Goal: Information Seeking & Learning: Learn about a topic

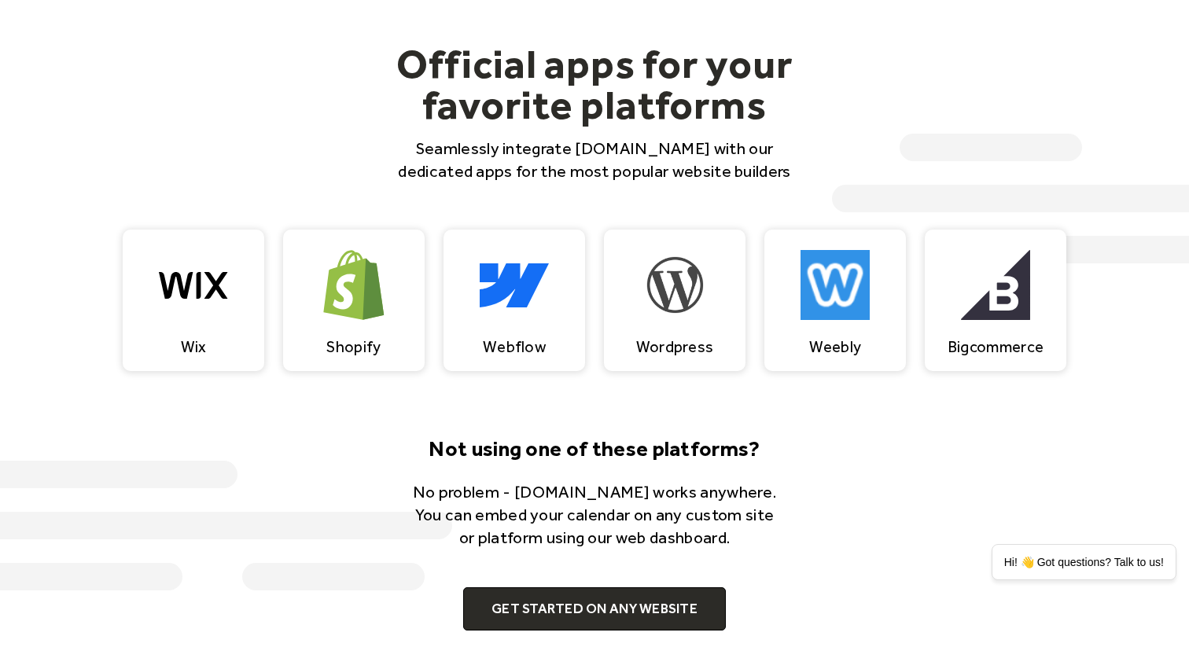
scroll to position [1409, 0]
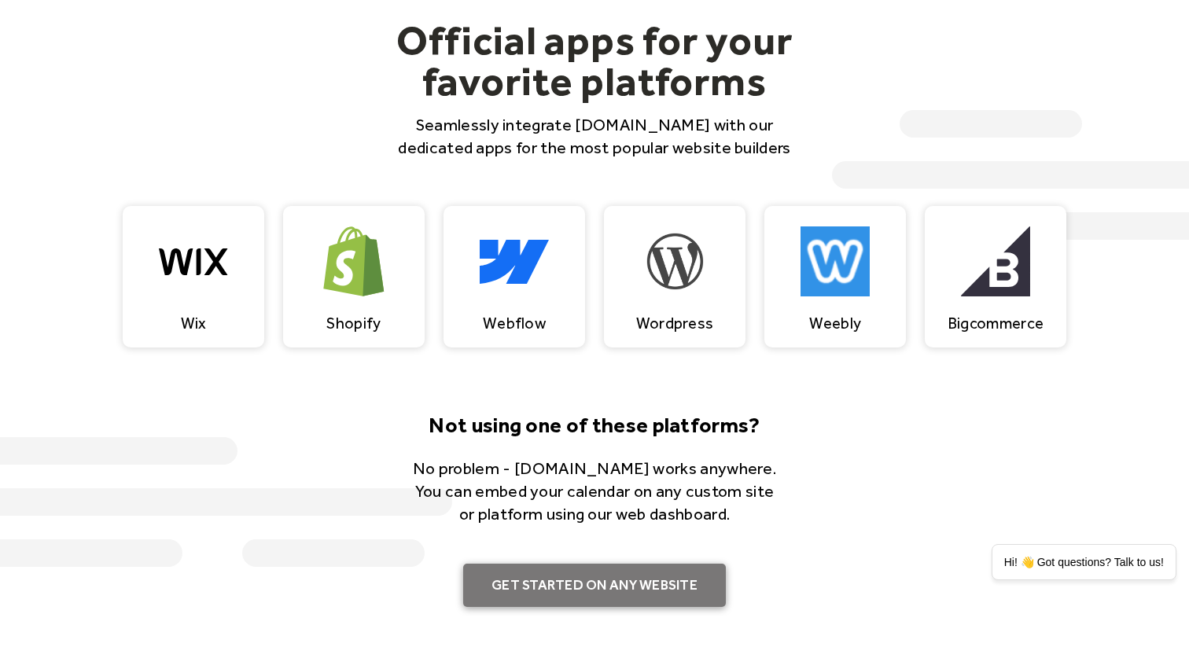
click at [658, 590] on link "Get Started on Any Website" at bounding box center [594, 586] width 263 height 44
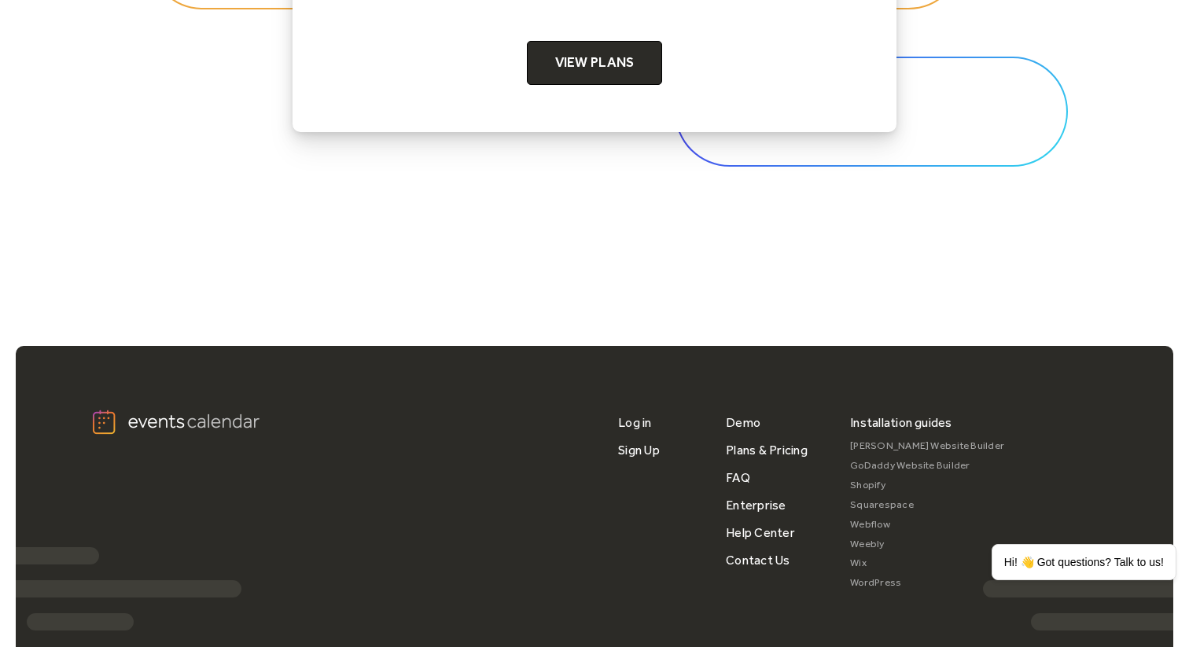
scroll to position [5288, 0]
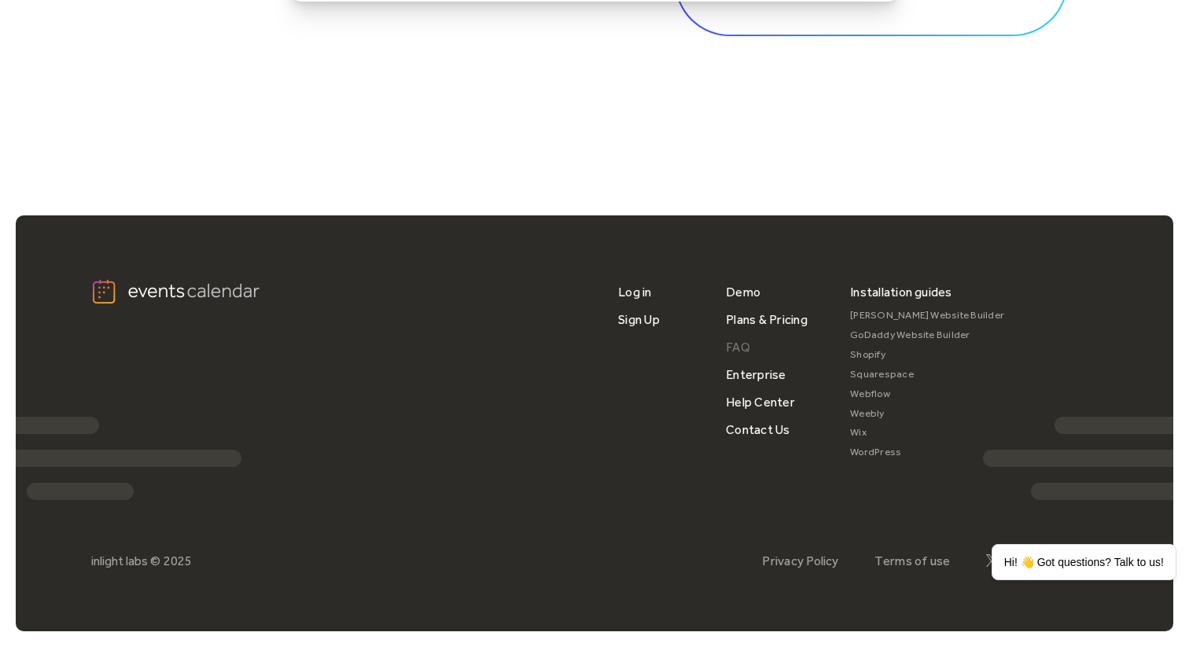
click at [743, 343] on link "FAQ" at bounding box center [738, 347] width 24 height 28
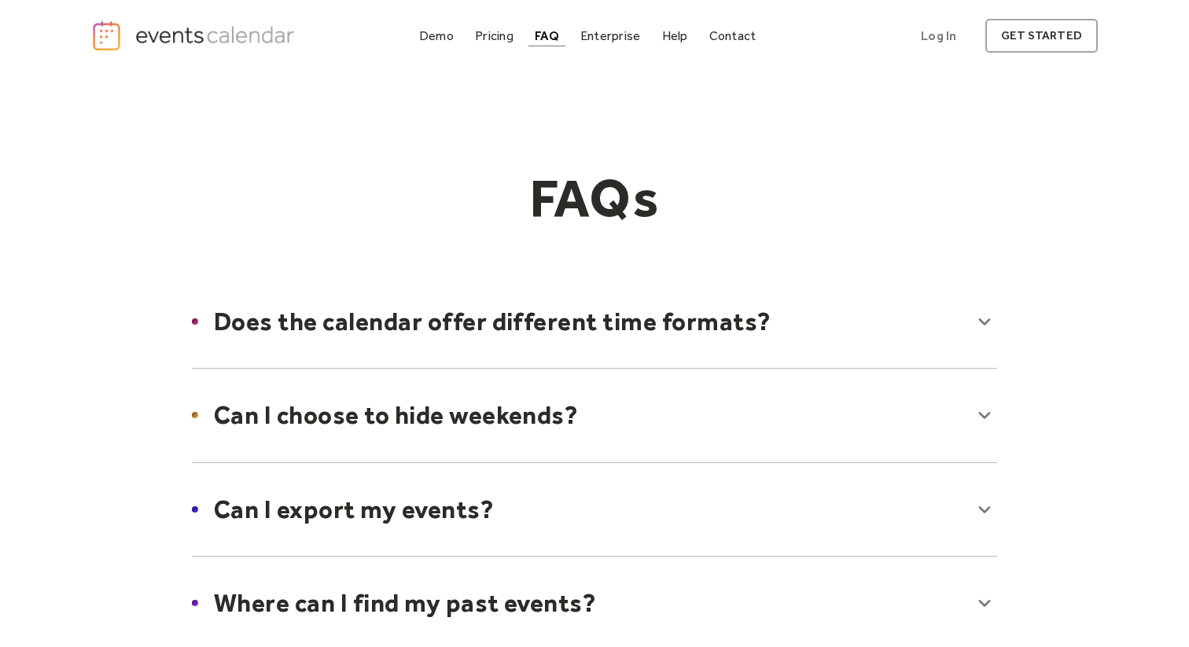
click at [745, 341] on div at bounding box center [594, 322] width 837 height 96
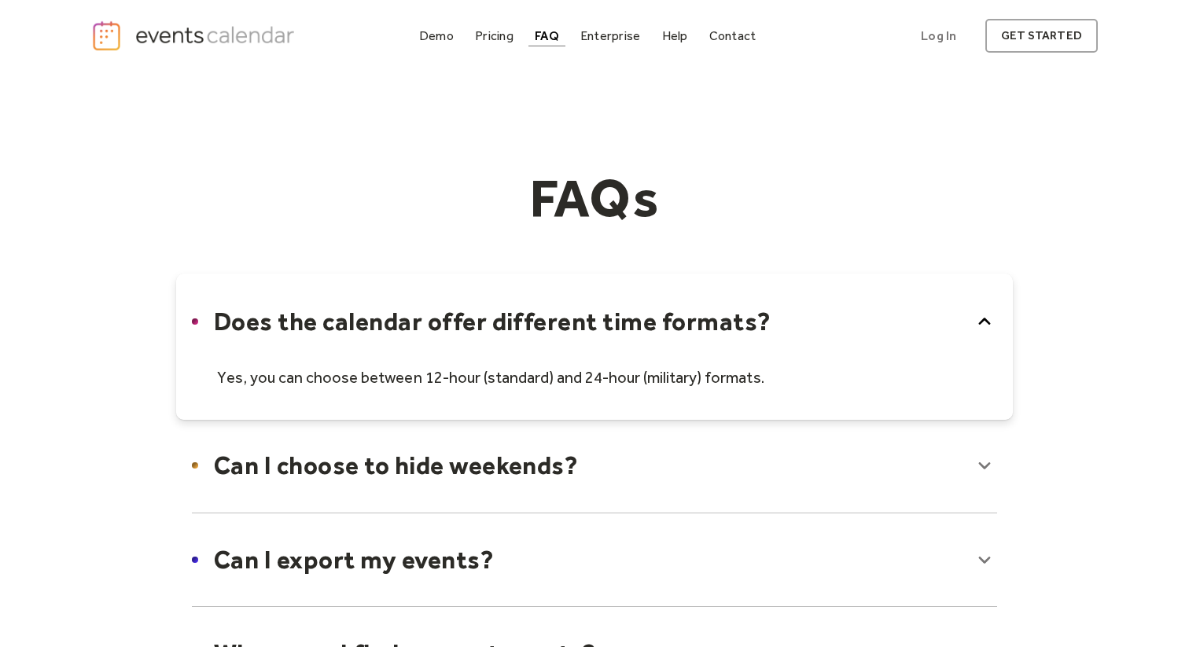
click at [745, 341] on div at bounding box center [594, 347] width 837 height 146
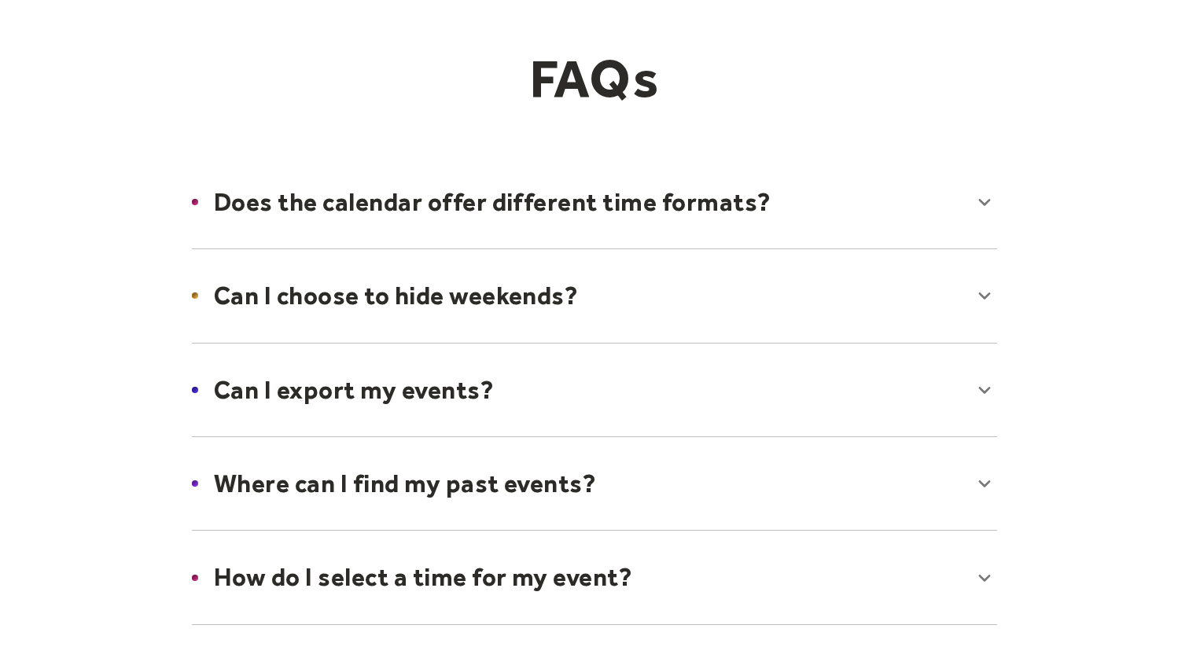
scroll to position [124, 0]
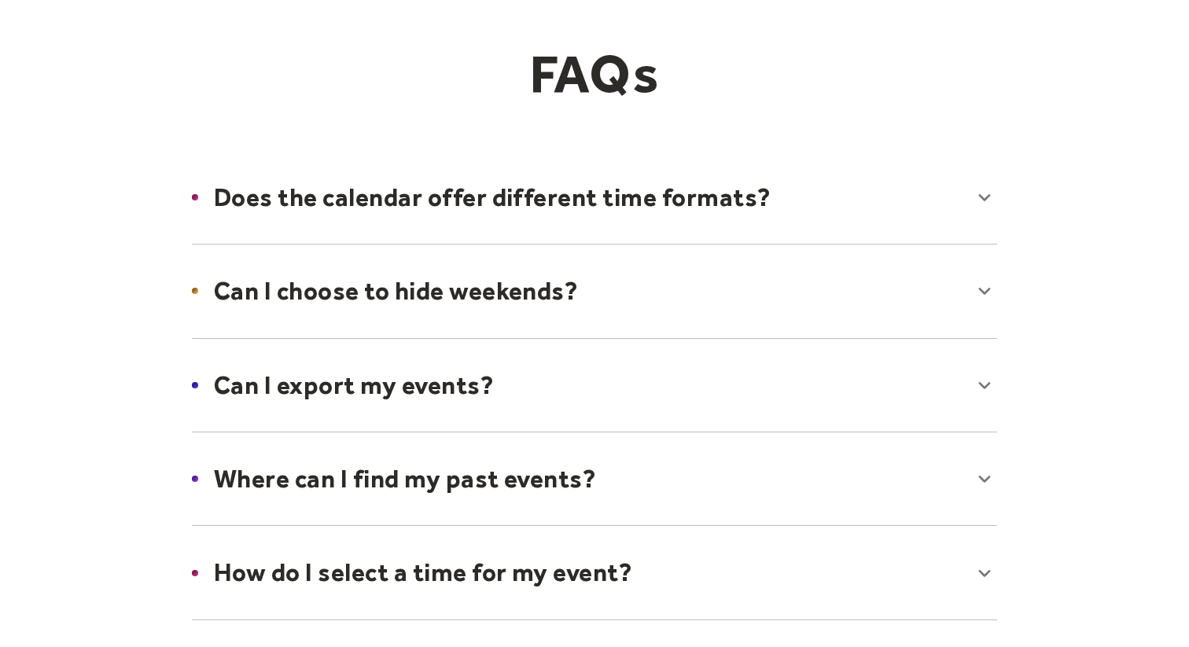
click at [692, 380] on div at bounding box center [594, 385] width 837 height 96
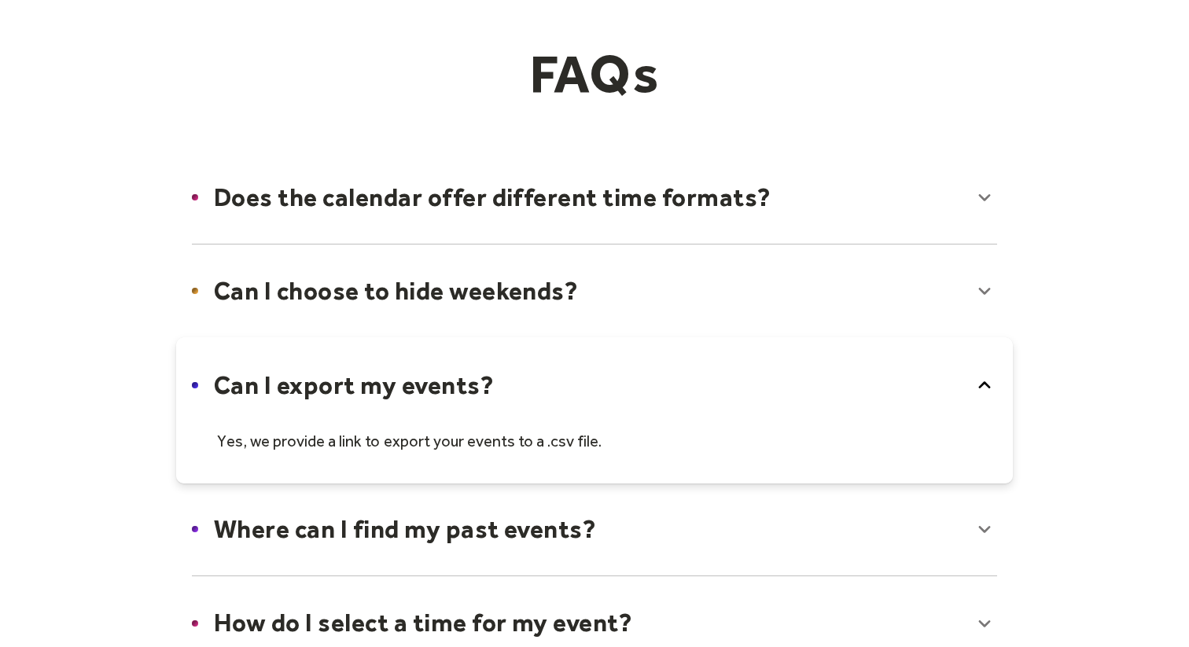
click at [692, 380] on div at bounding box center [594, 410] width 837 height 146
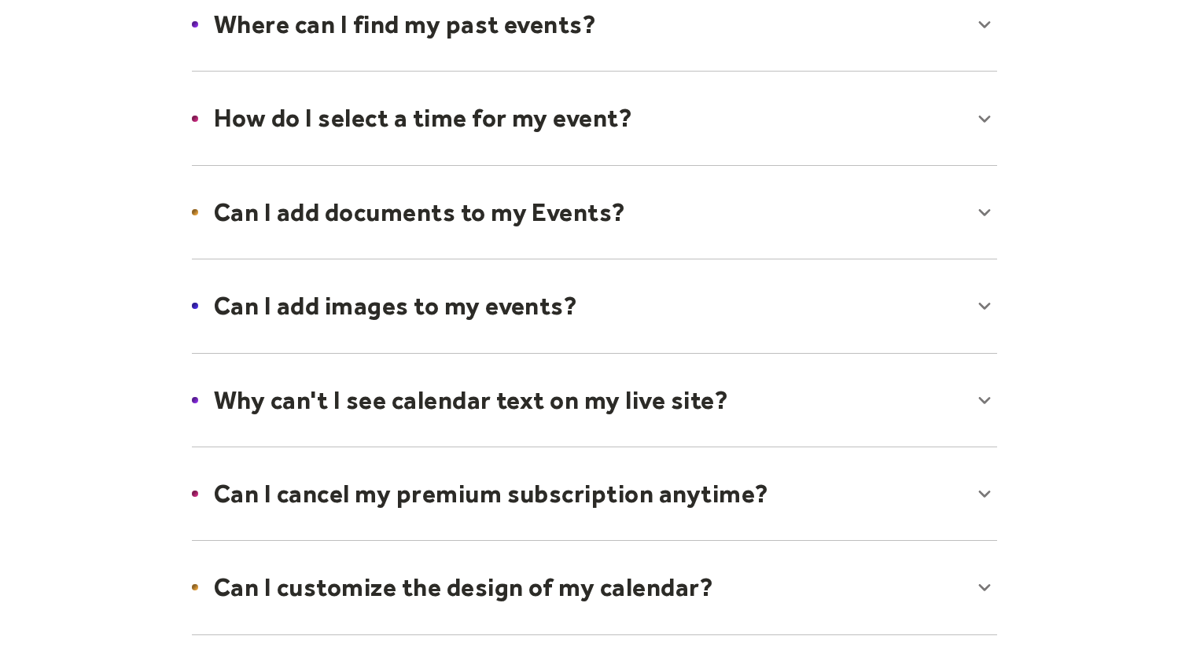
scroll to position [599, 0]
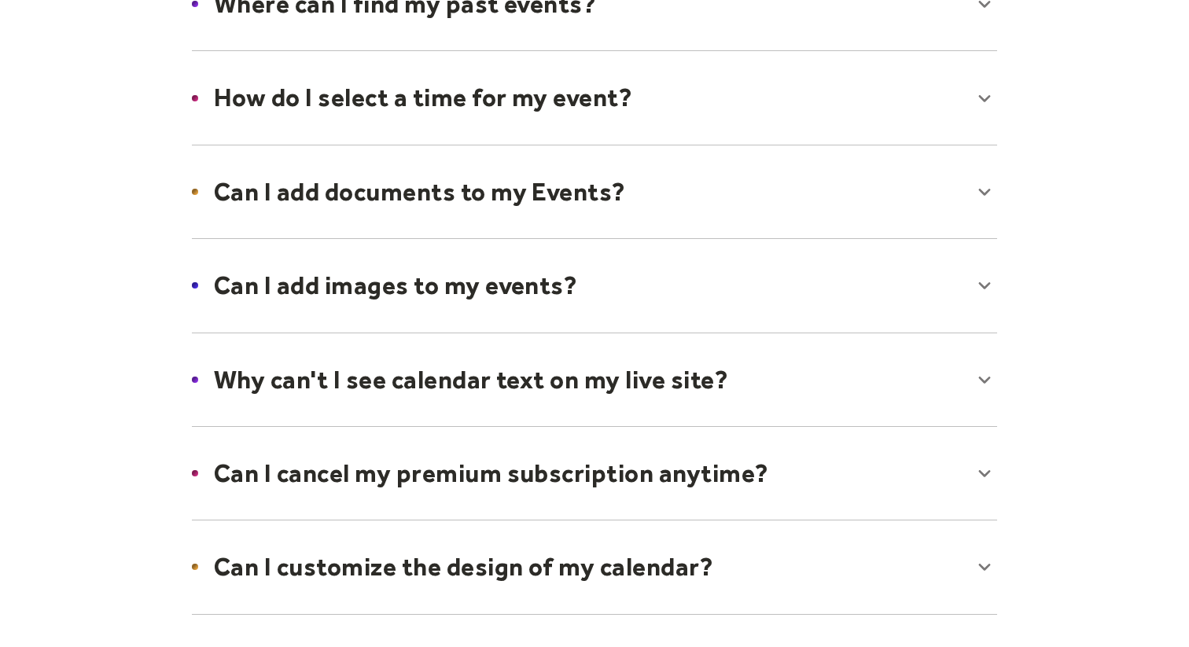
click at [692, 380] on div at bounding box center [594, 380] width 837 height 96
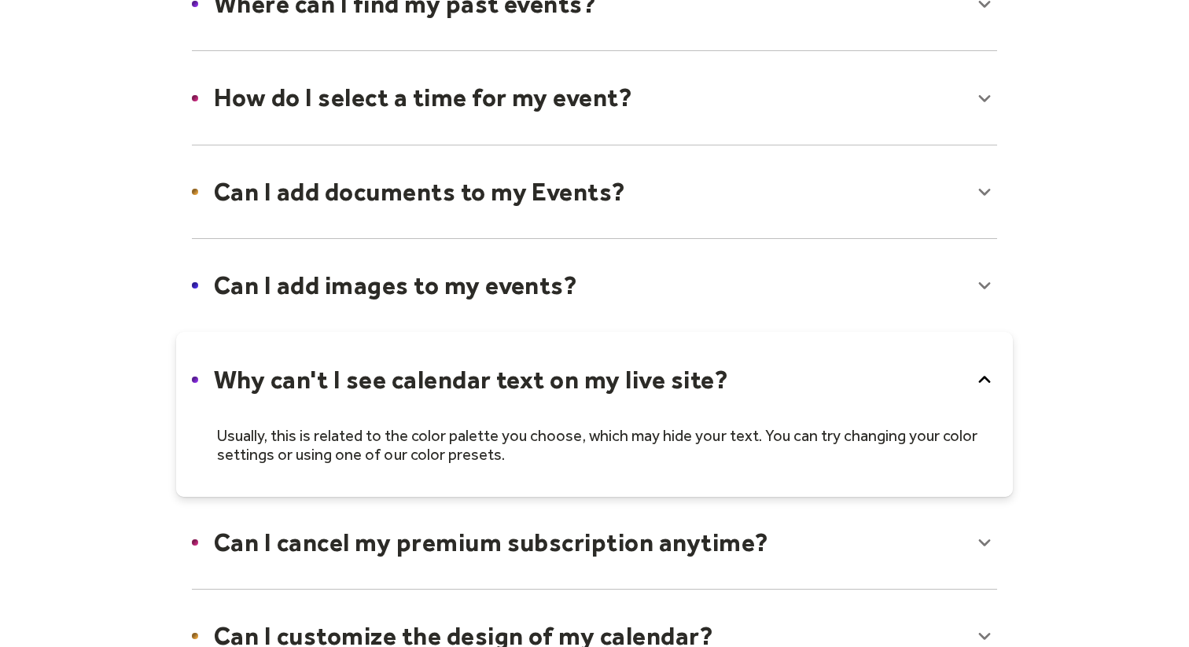
click at [692, 380] on div at bounding box center [594, 414] width 837 height 165
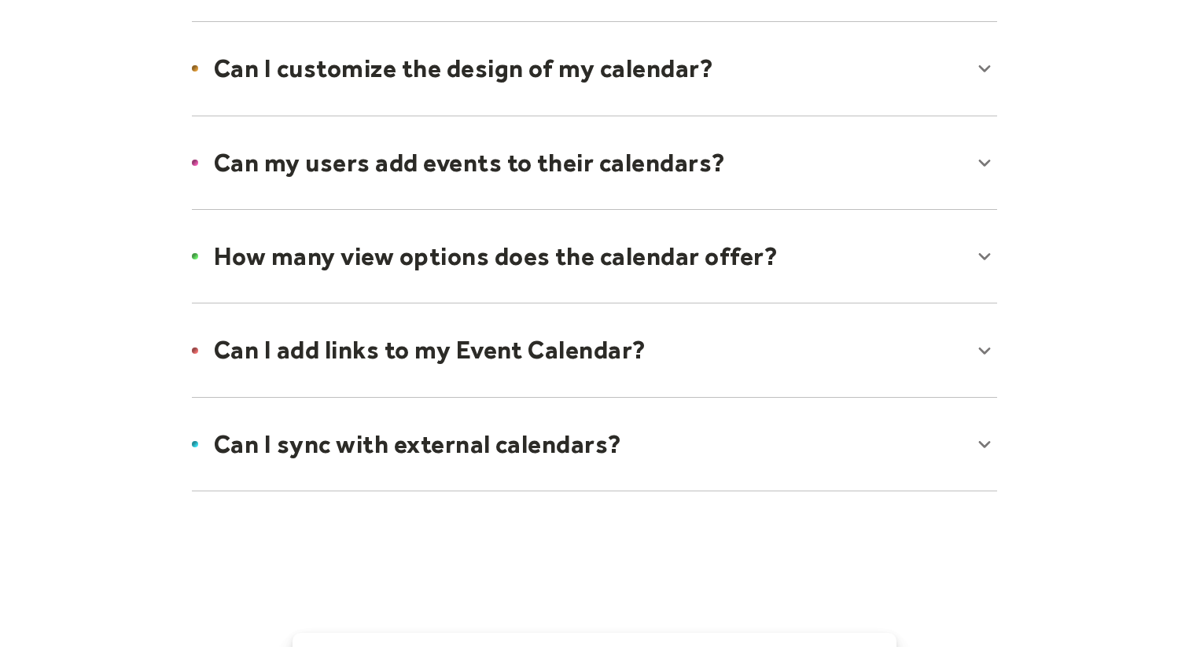
scroll to position [1106, 0]
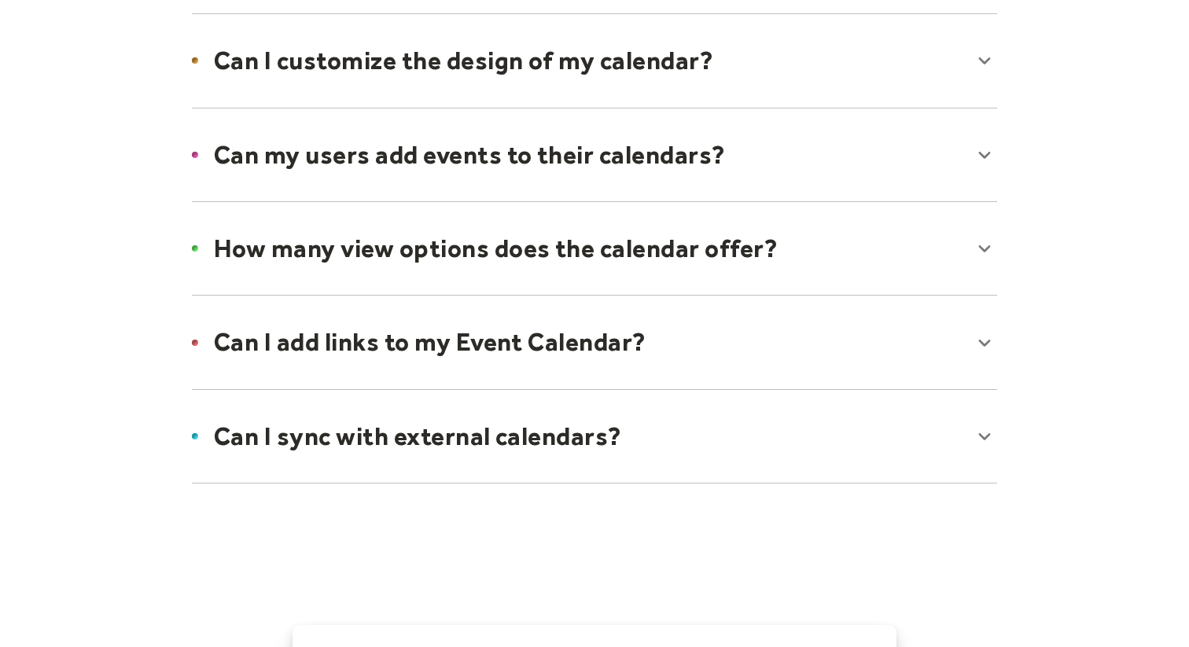
click at [691, 424] on div at bounding box center [594, 437] width 837 height 96
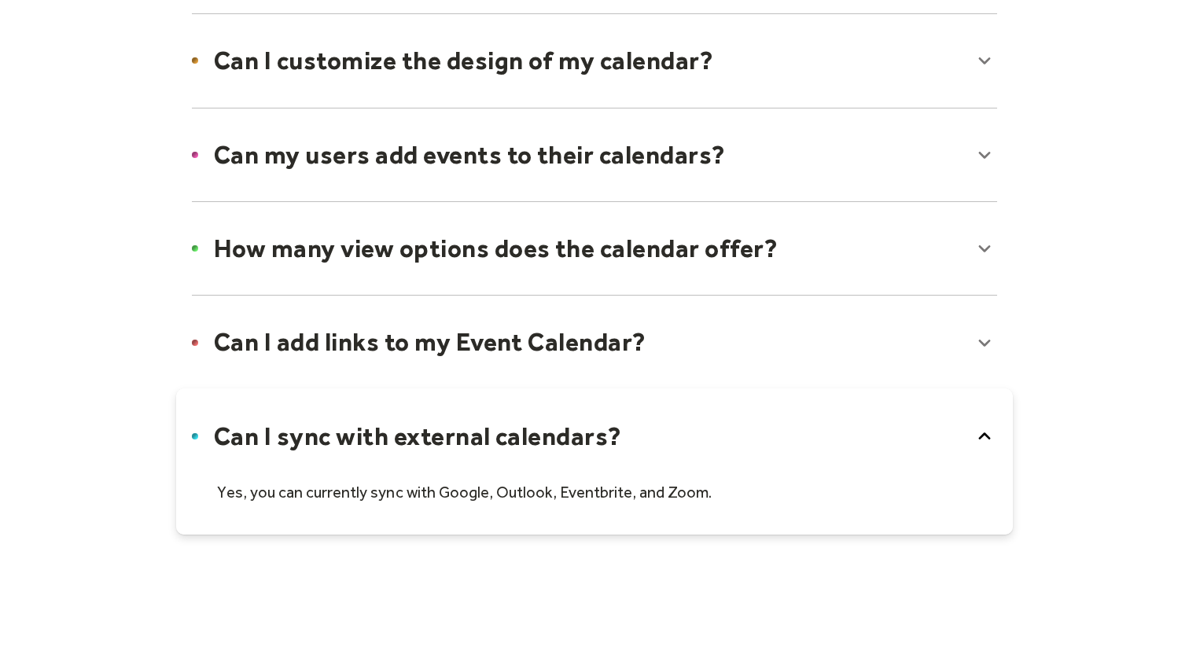
click at [691, 424] on div at bounding box center [594, 462] width 837 height 146
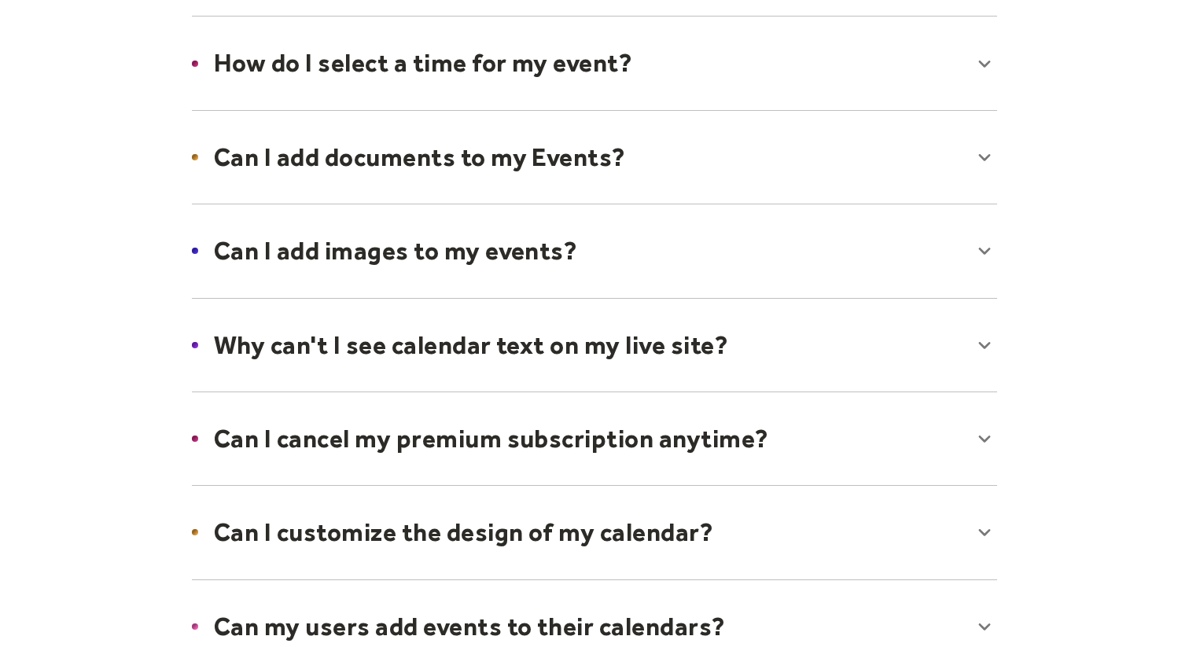
scroll to position [0, 0]
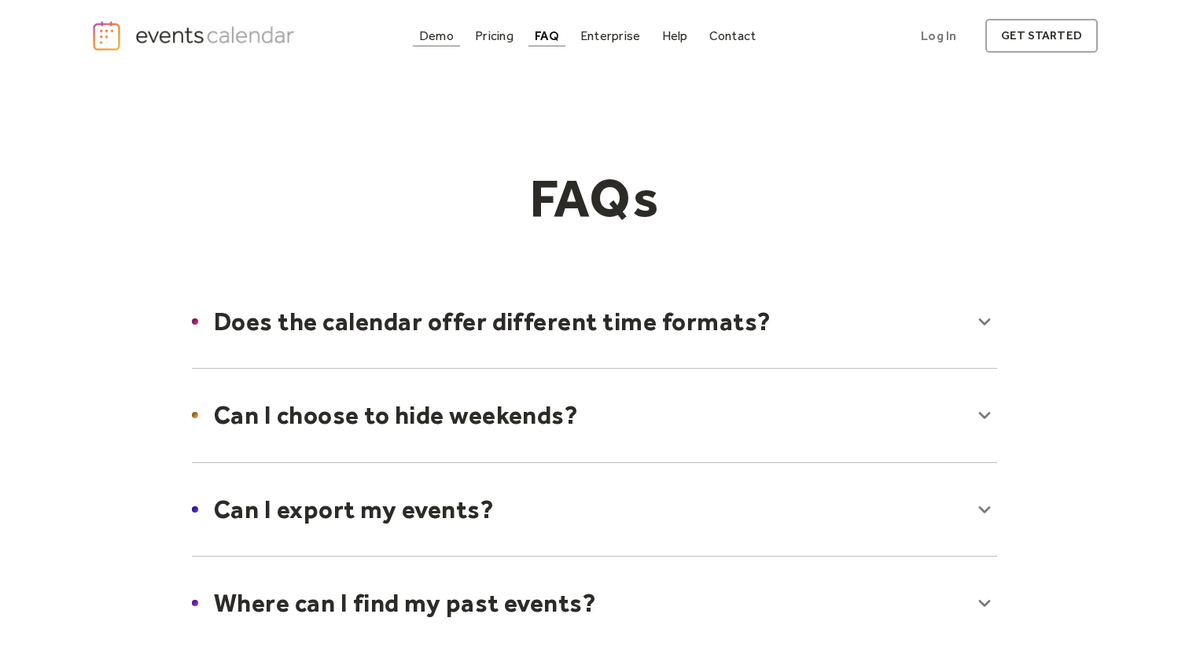
click at [440, 32] on div "Demo" at bounding box center [436, 35] width 35 height 9
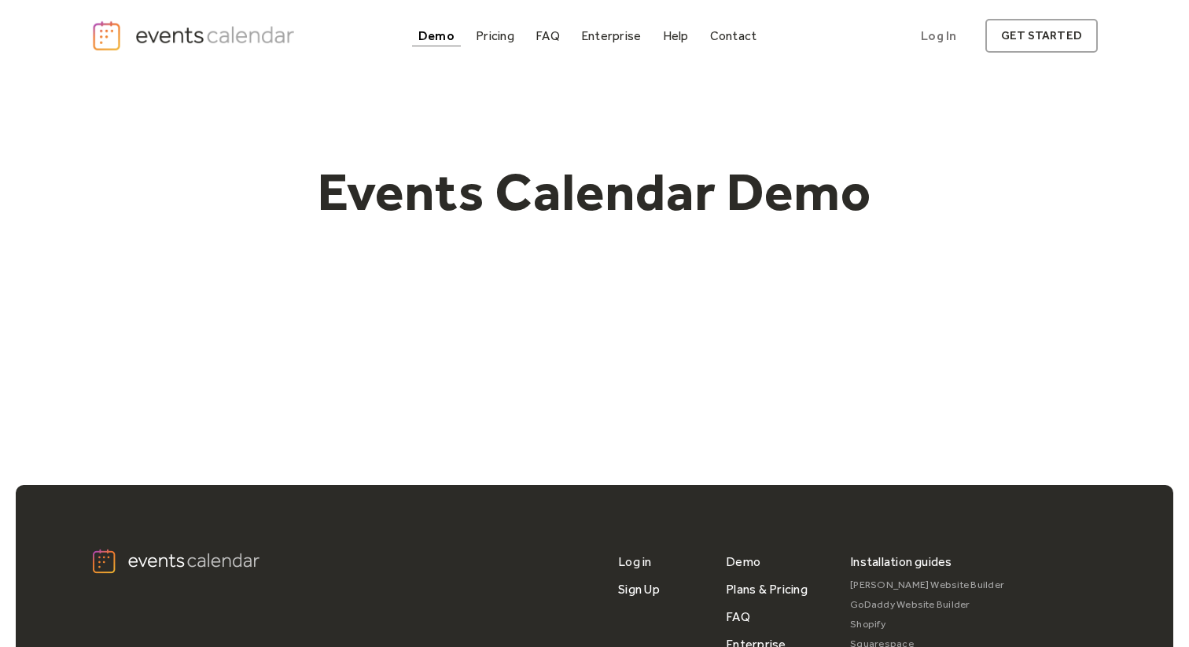
click at [559, 207] on h1 "Events Calendar Demo" at bounding box center [595, 192] width 604 height 64
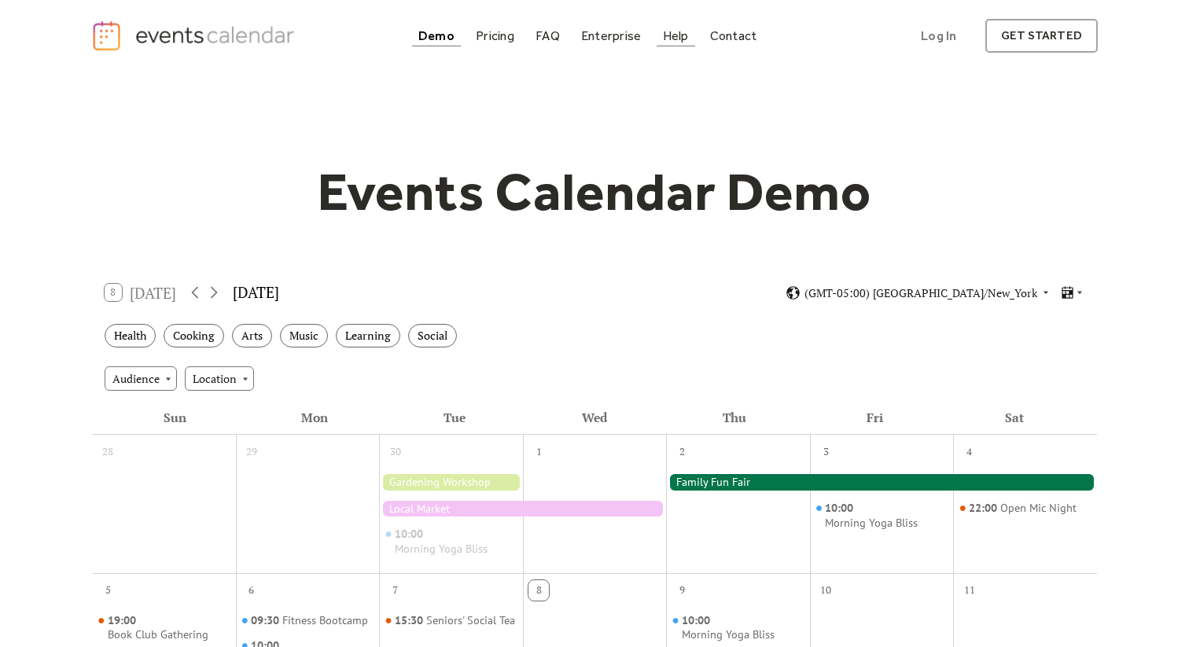
click at [676, 39] on div "Help" at bounding box center [676, 35] width 26 height 9
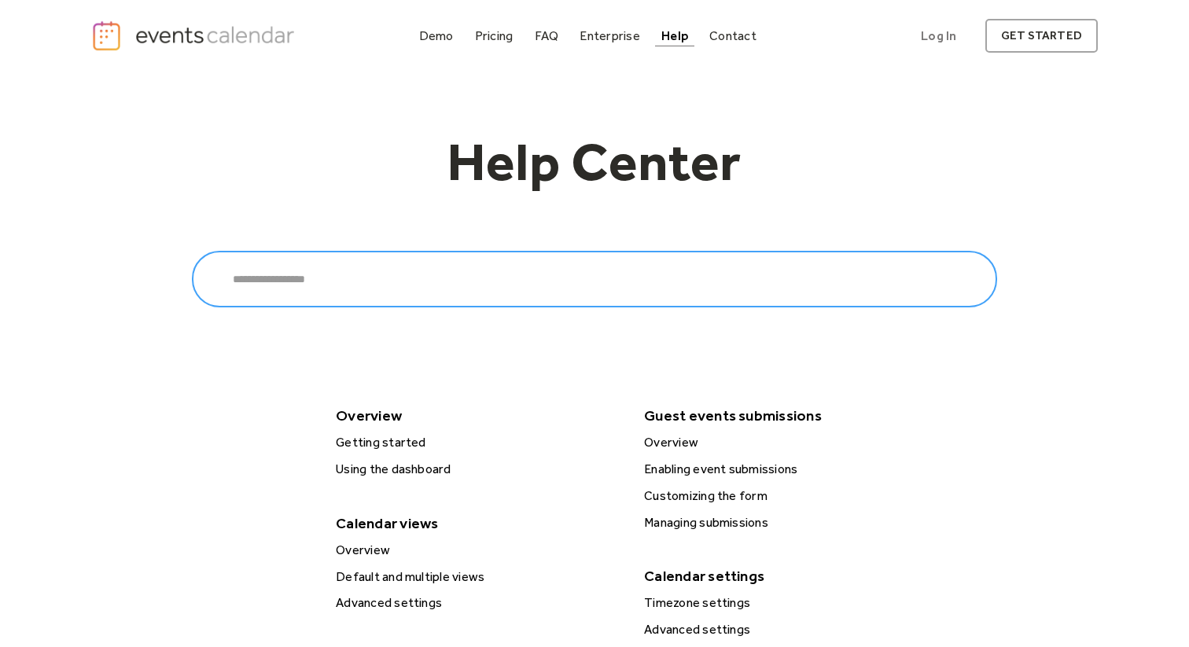
click at [515, 269] on input "Search" at bounding box center [594, 279] width 805 height 57
type input "*****"
click input "******" at bounding box center [0, 0] width 0 height 0
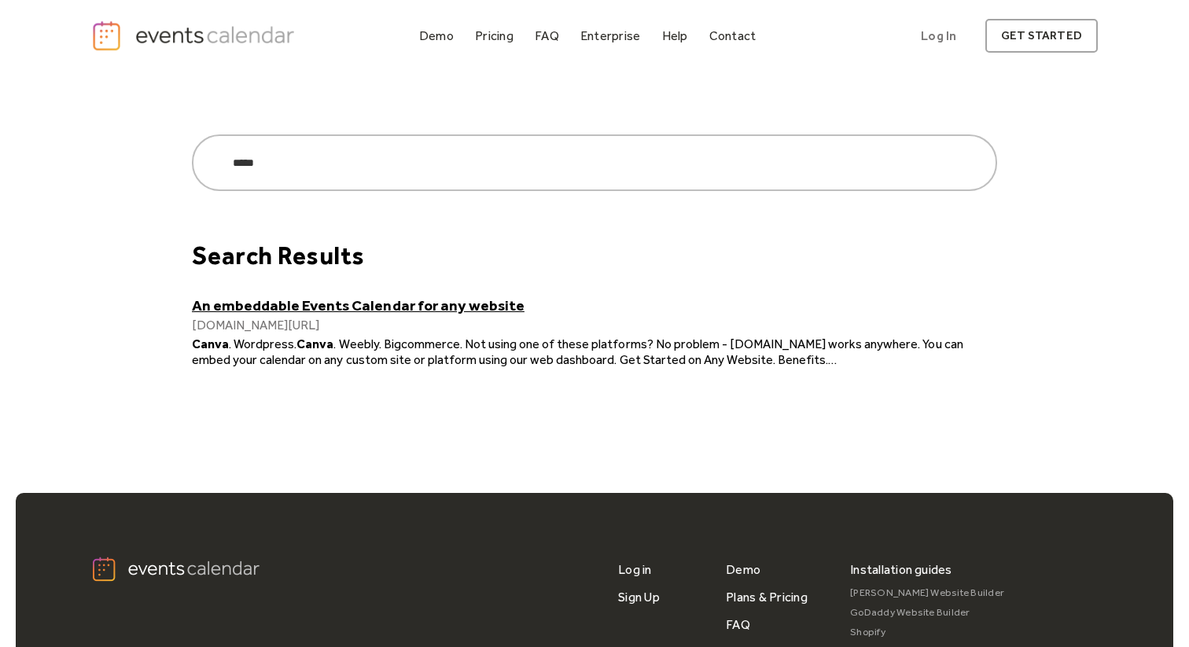
click at [378, 305] on link "An embeddable Events Calendar for any website" at bounding box center [594, 306] width 805 height 18
